Goal: Information Seeking & Learning: Learn about a topic

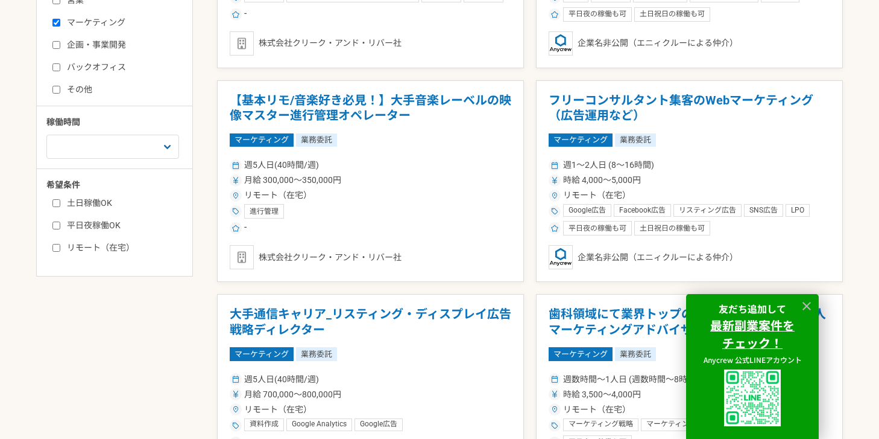
scroll to position [504, 0]
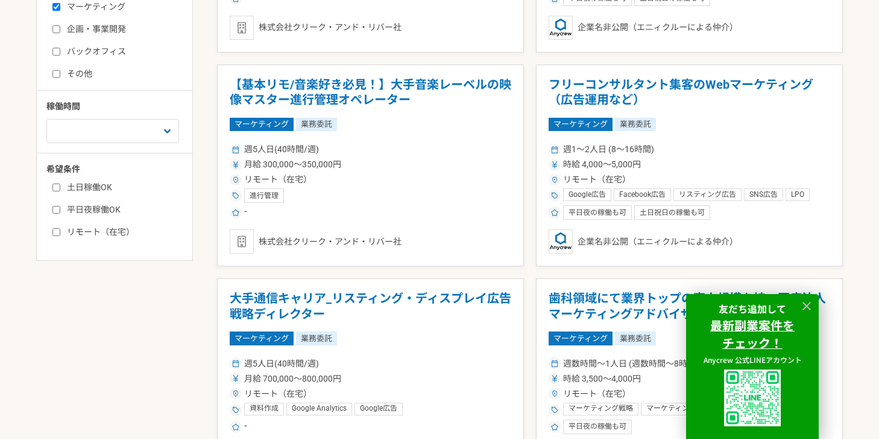
click at [798, 305] on div at bounding box center [807, 306] width 18 height 18
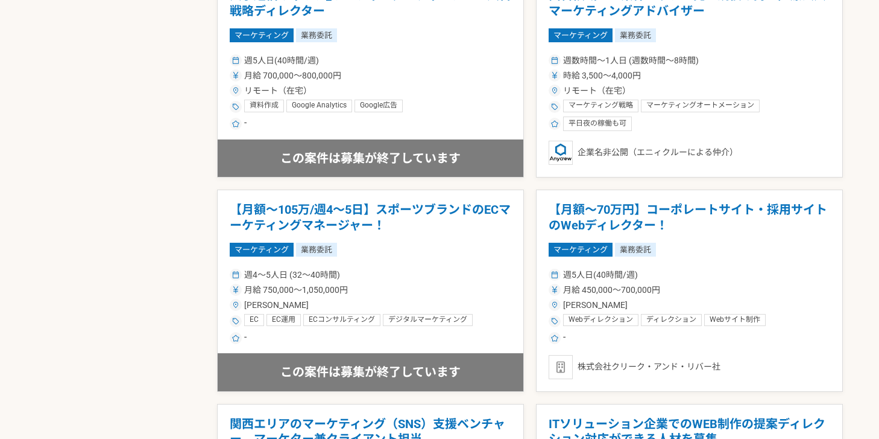
scroll to position [884, 0]
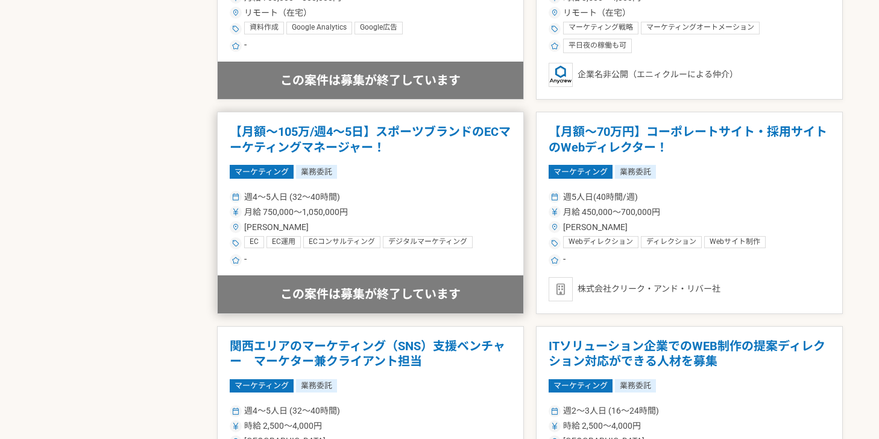
click at [442, 134] on h1 "【月額～105万/週4～5日】スポーツブランドのECマーケティングマネージャー！" at bounding box center [371, 139] width 282 height 31
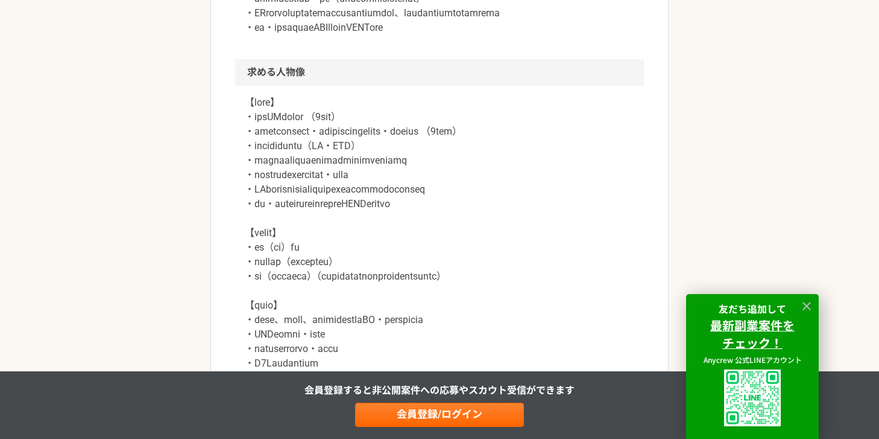
scroll to position [805, 0]
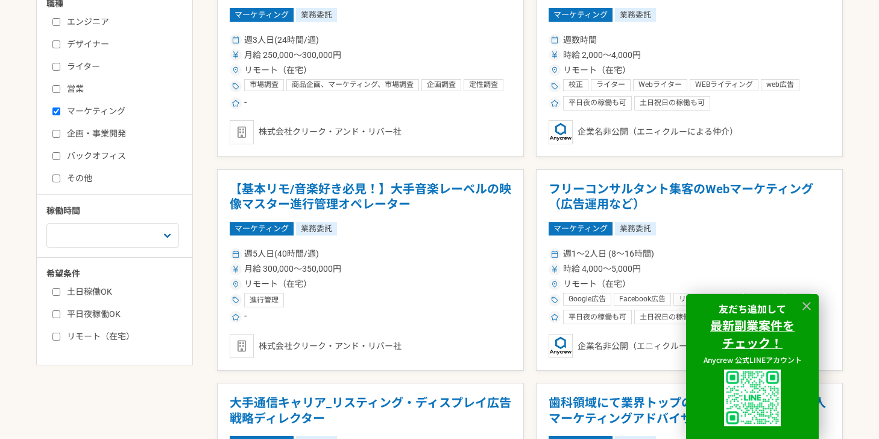
scroll to position [430, 0]
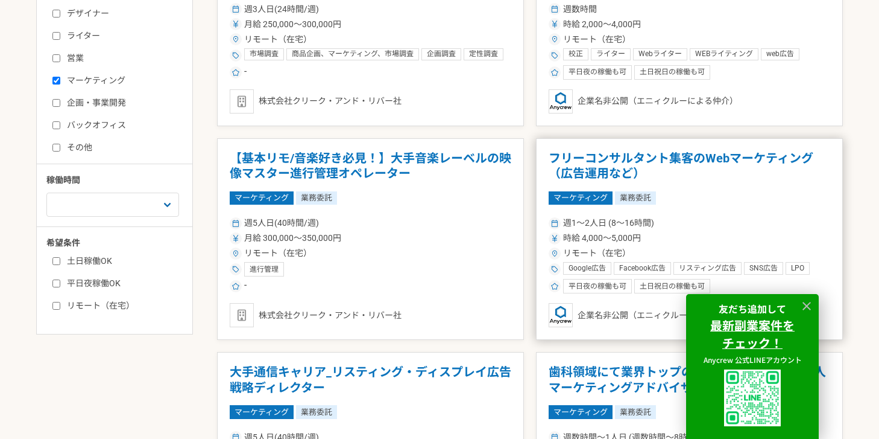
click at [610, 177] on h1 "フリーコンサルタント集客のWebマーケティング（広告運用など）" at bounding box center [690, 166] width 282 height 31
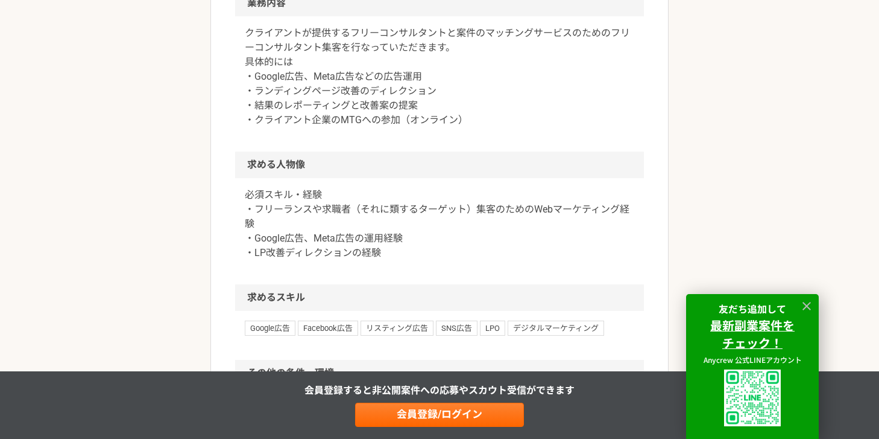
scroll to position [515, 0]
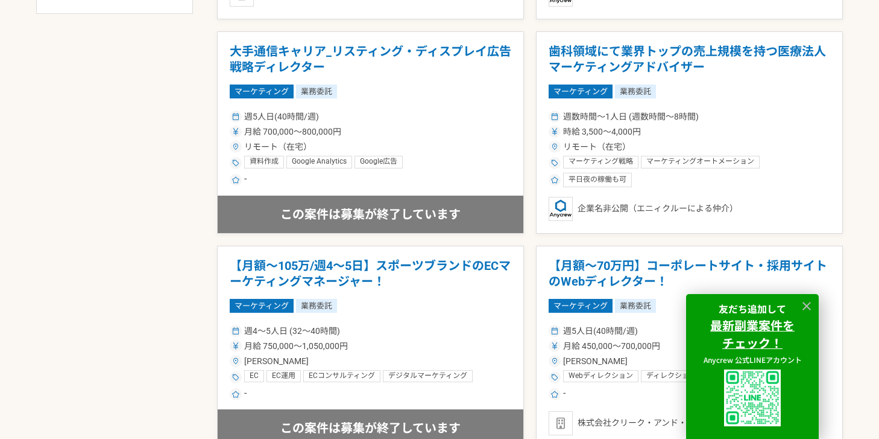
scroll to position [758, 0]
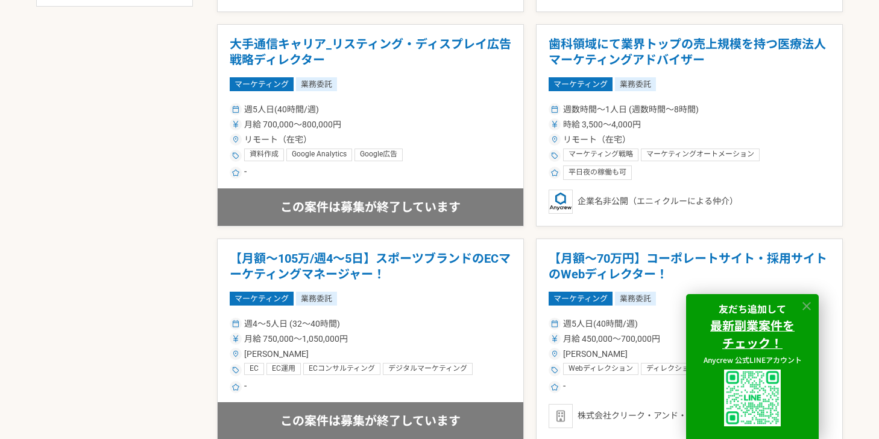
click at [805, 304] on icon at bounding box center [807, 306] width 14 height 14
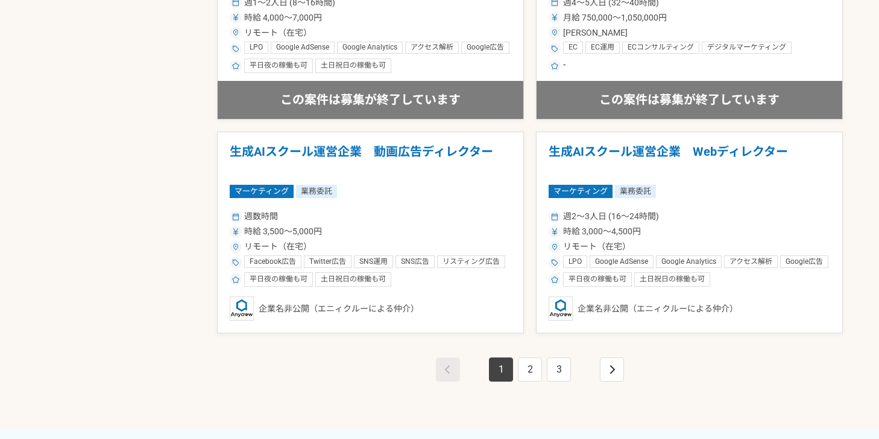
scroll to position [2232, 0]
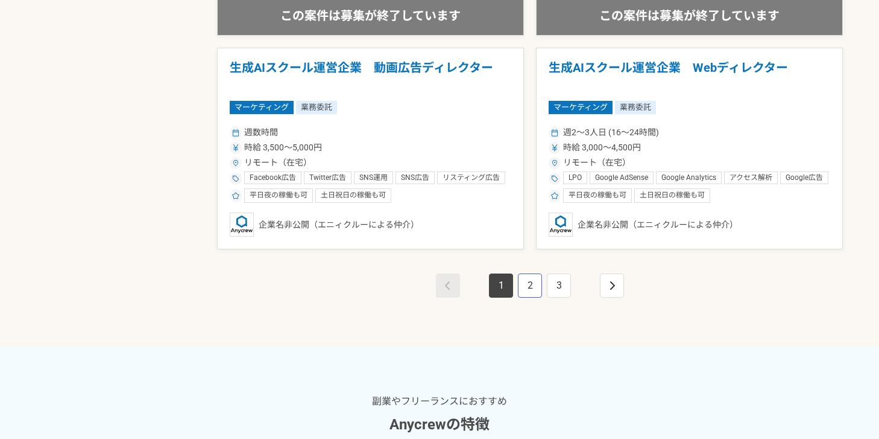
click at [534, 296] on link "2" at bounding box center [530, 285] width 24 height 24
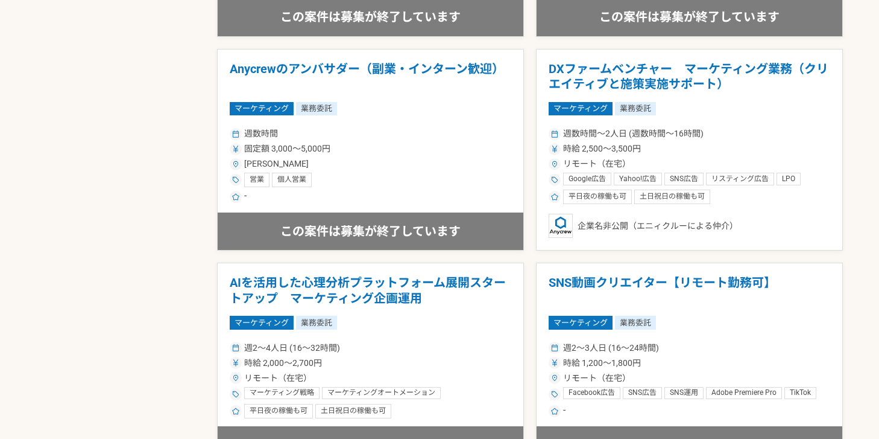
scroll to position [1191, 0]
